Goal: Information Seeking & Learning: Learn about a topic

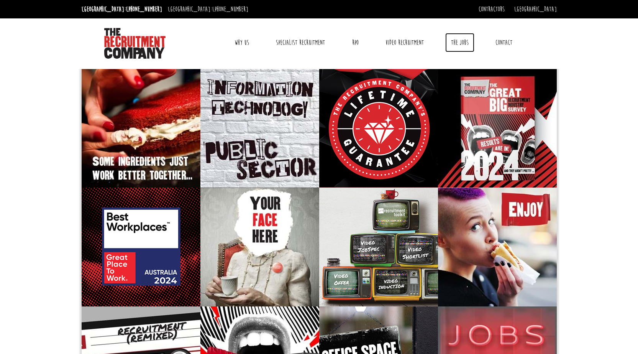
click at [459, 42] on link "The Jobs" at bounding box center [459, 42] width 29 height 19
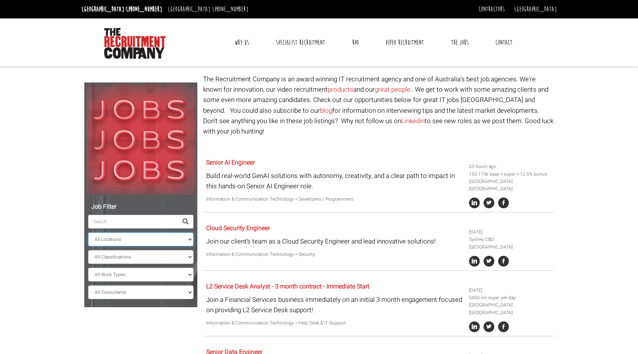
click at [113, 239] on select "All Locations [GEOGRAPHIC_DATA] [GEOGRAPHIC_DATA] [GEOGRAPHIC_DATA] [GEOGRAPHIC…" at bounding box center [140, 239] width 105 height 14
select select "[GEOGRAPHIC_DATA]"
click at [88, 232] on select "All Locations [GEOGRAPHIC_DATA] [GEOGRAPHIC_DATA] [GEOGRAPHIC_DATA] [GEOGRAPHIC…" at bounding box center [140, 239] width 105 height 14
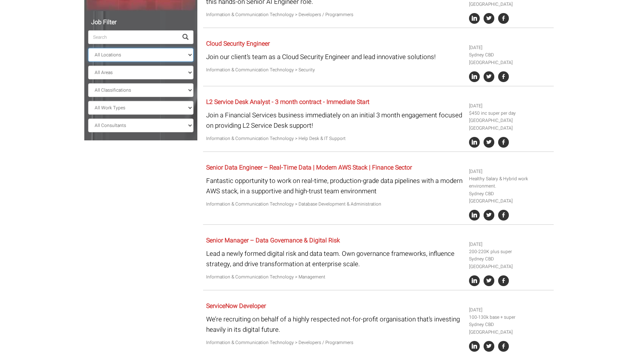
scroll to position [241, 0]
